Goal: Register for event/course

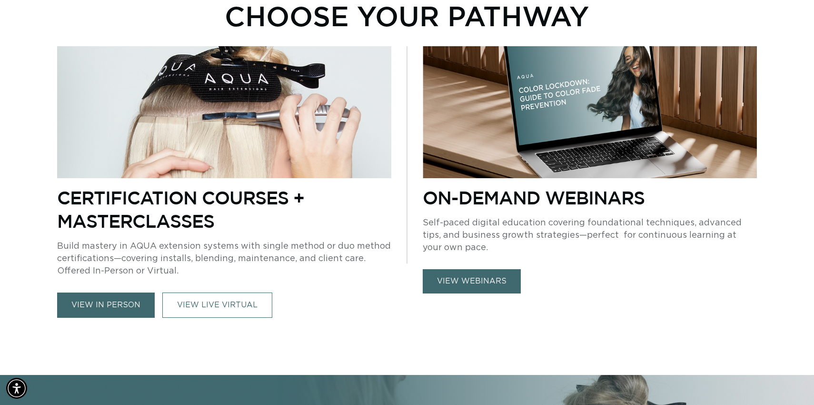
scroll to position [0, 746]
click at [123, 308] on link "view in person" at bounding box center [106, 304] width 98 height 25
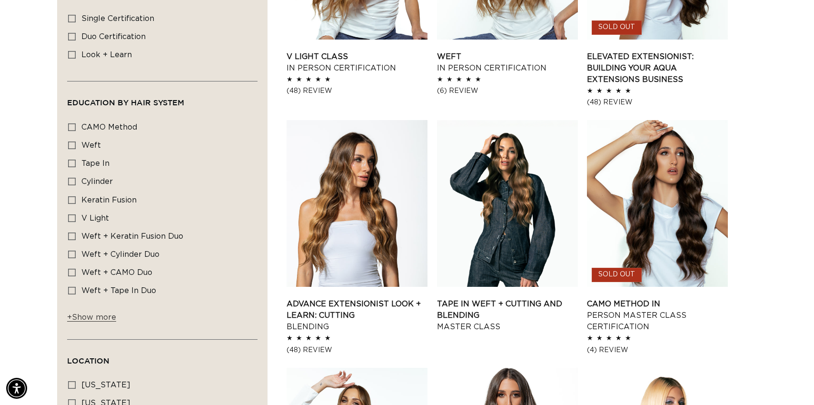
scroll to position [0, 1493]
click at [108, 321] on span "+ Show more" at bounding box center [91, 317] width 49 height 8
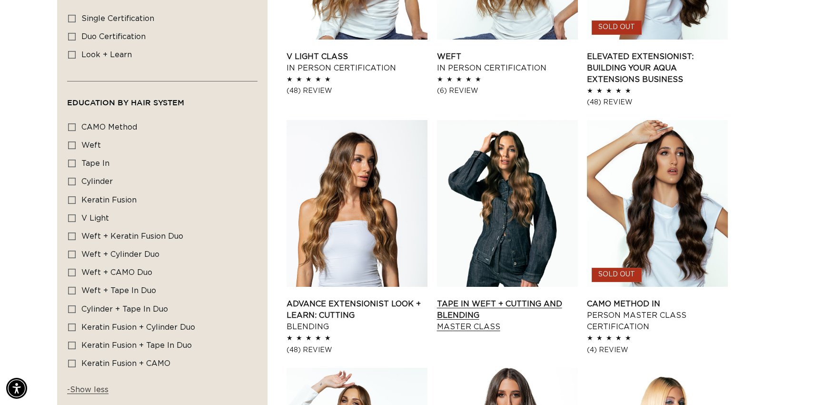
click at [471, 298] on link "Tape In Weft + Cutting and Blending Master Class" at bounding box center [507, 315] width 141 height 34
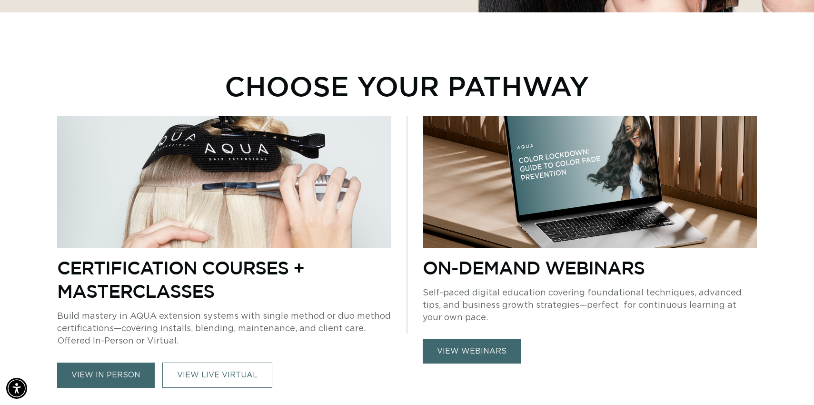
scroll to position [376, 0]
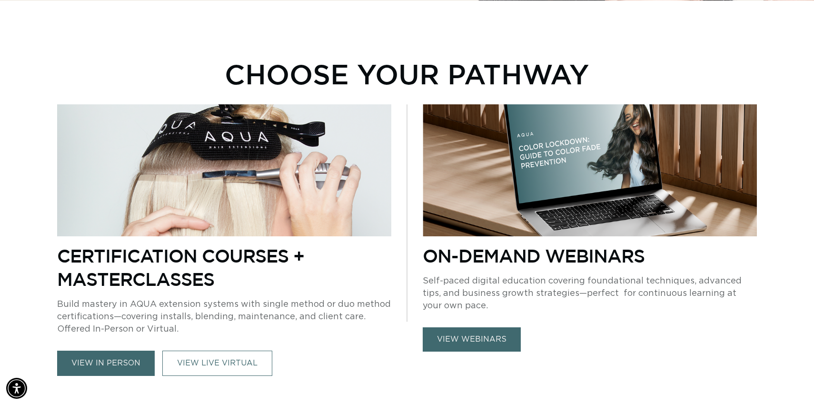
click at [113, 356] on link "view in person" at bounding box center [106, 362] width 98 height 25
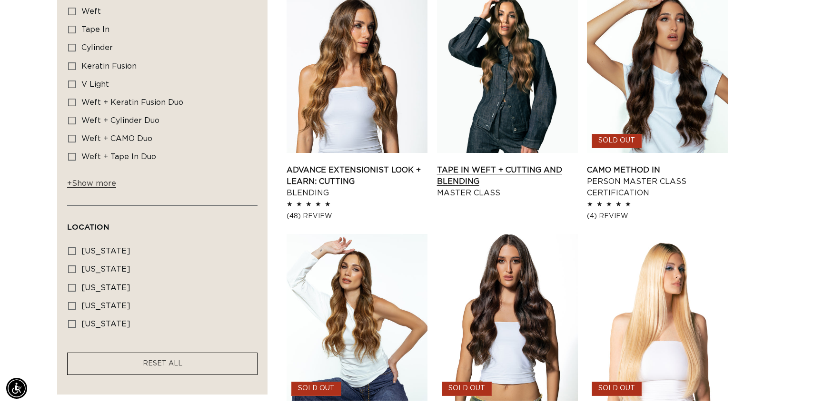
scroll to position [616, 0]
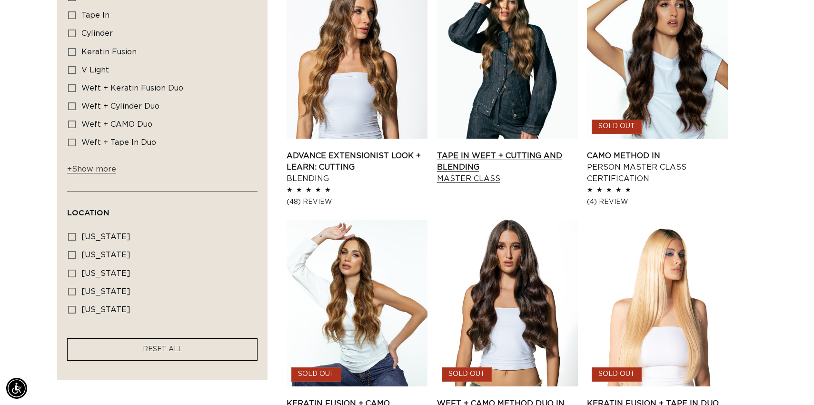
click at [463, 150] on link "Tape In Weft + Cutting and Blending Master Class" at bounding box center [507, 167] width 141 height 34
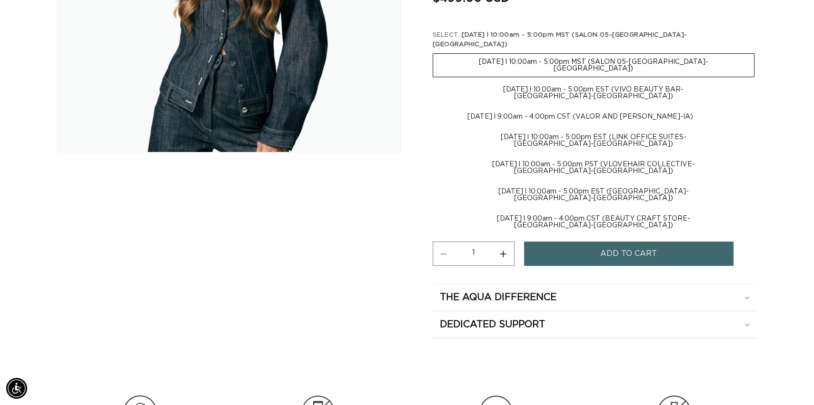
scroll to position [0, 746]
